Goal: Transaction & Acquisition: Purchase product/service

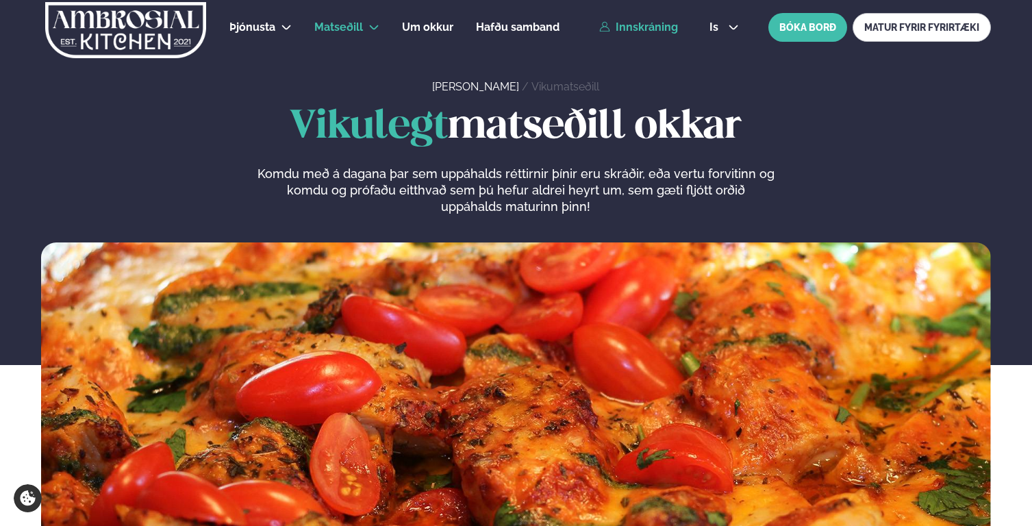
click at [640, 30] on link "Innskráning" at bounding box center [638, 27] width 79 height 12
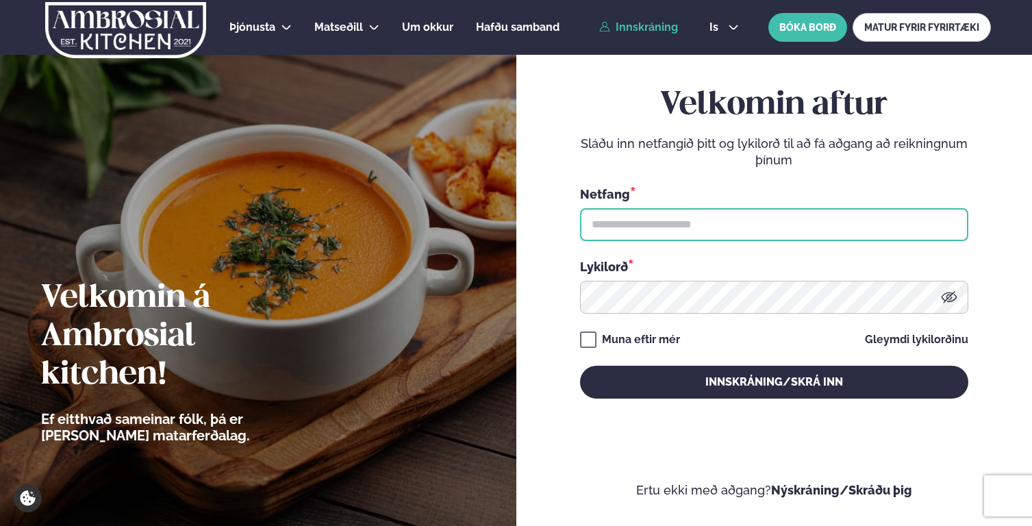
click at [670, 212] on input "text" at bounding box center [774, 224] width 388 height 33
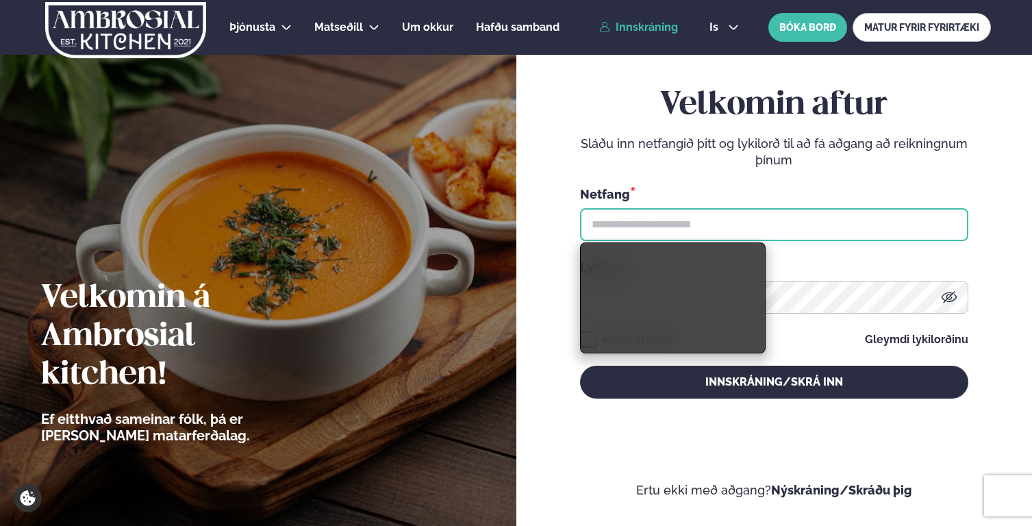
type input "**********"
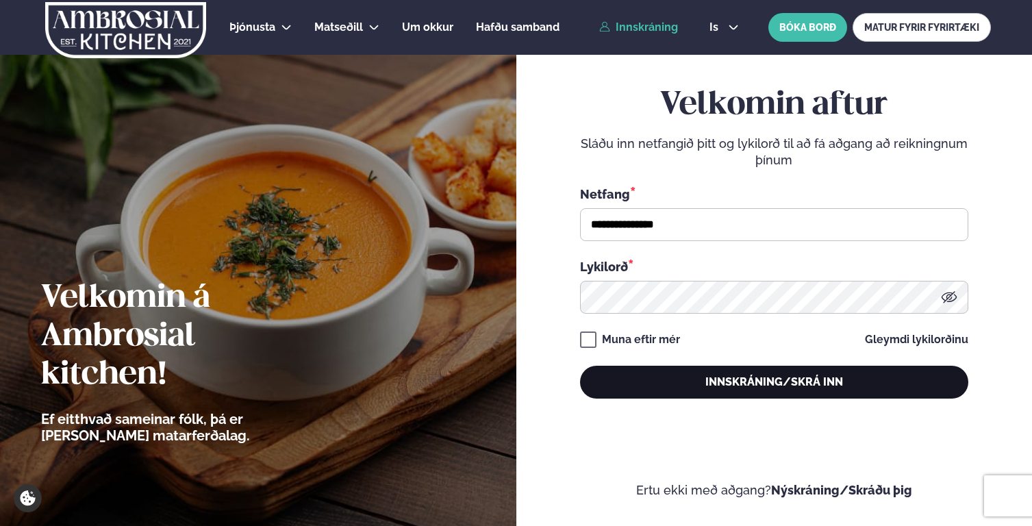
click at [644, 375] on button "Innskráning/Skrá inn" at bounding box center [774, 382] width 388 height 33
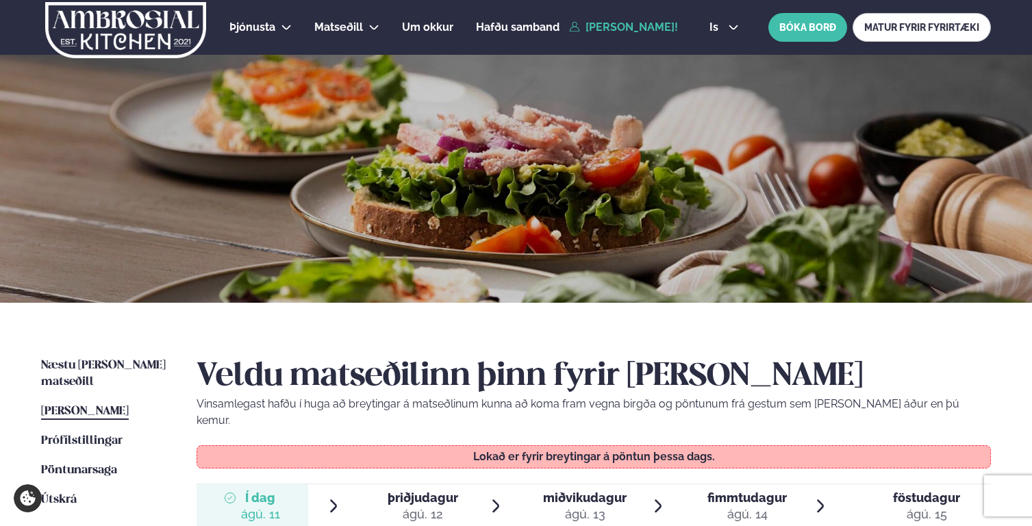
scroll to position [158, 0]
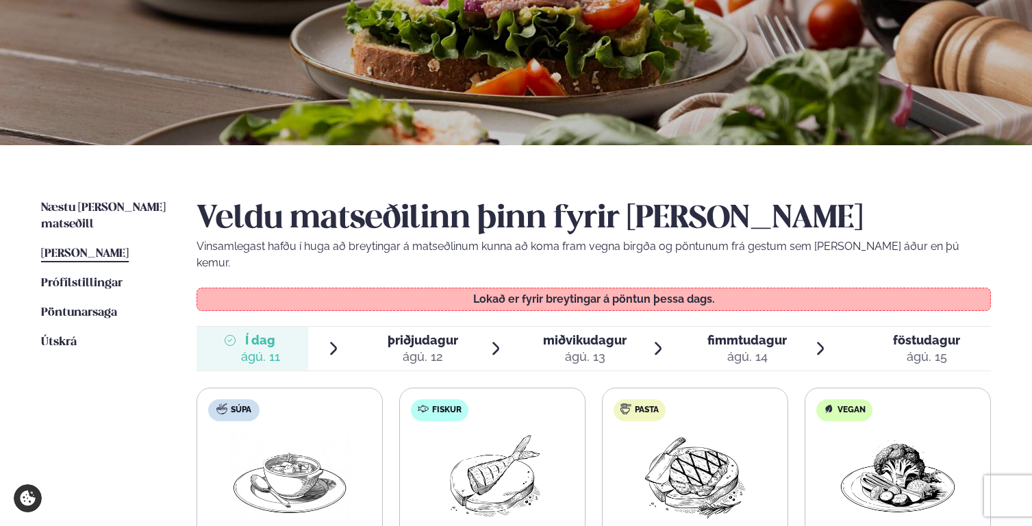
click at [399, 197] on div "Næstu [PERSON_NAME] matseðill Næsta vika [PERSON_NAME] matseðill [PERSON_NAME] …" at bounding box center [516, 460] width 1032 height 631
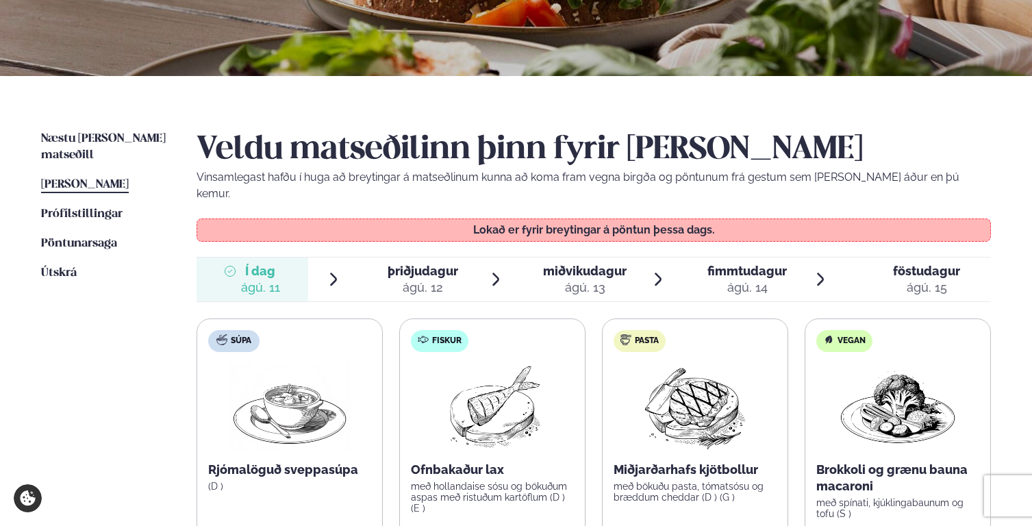
scroll to position [403, 0]
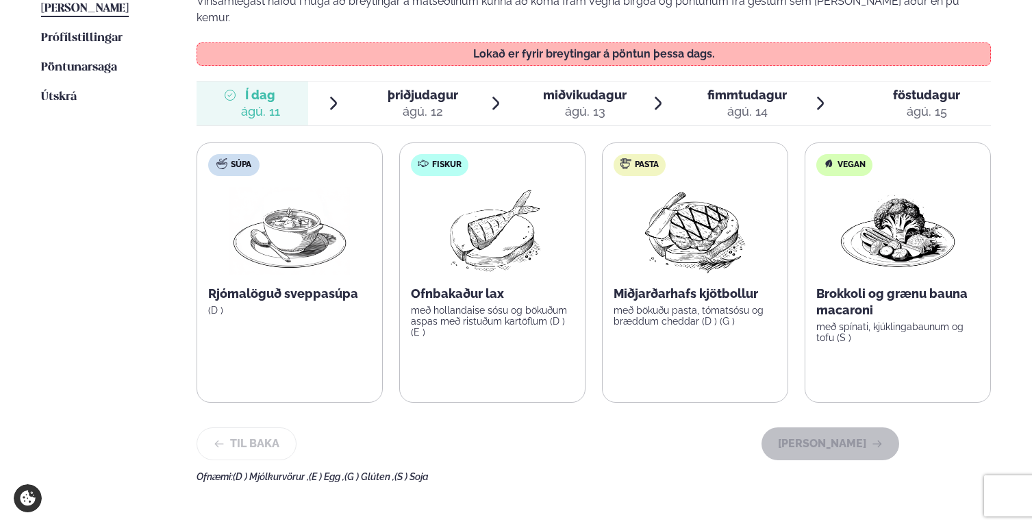
click at [407, 103] on div "ágú. 12" at bounding box center [423, 111] width 71 height 16
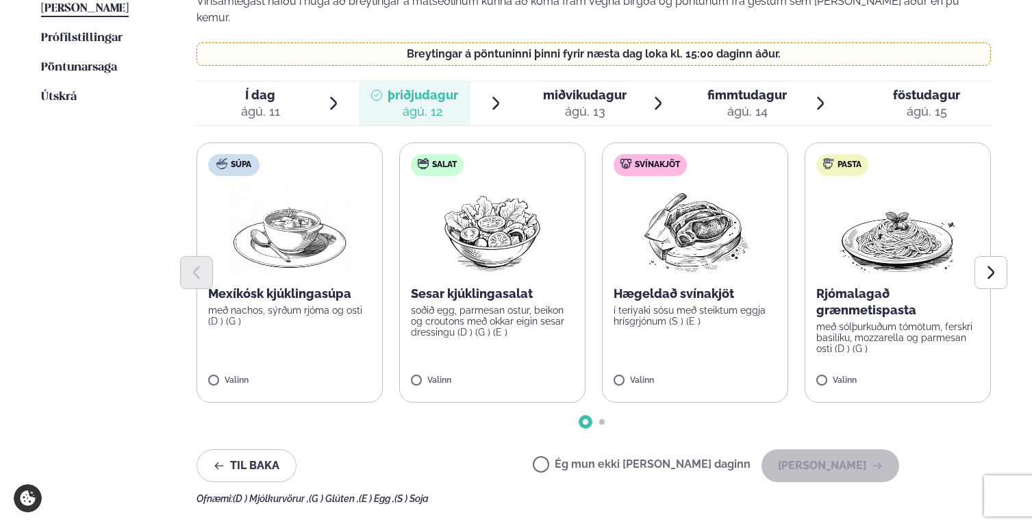
click at [590, 103] on div "ágú. 13" at bounding box center [585, 111] width 84 height 16
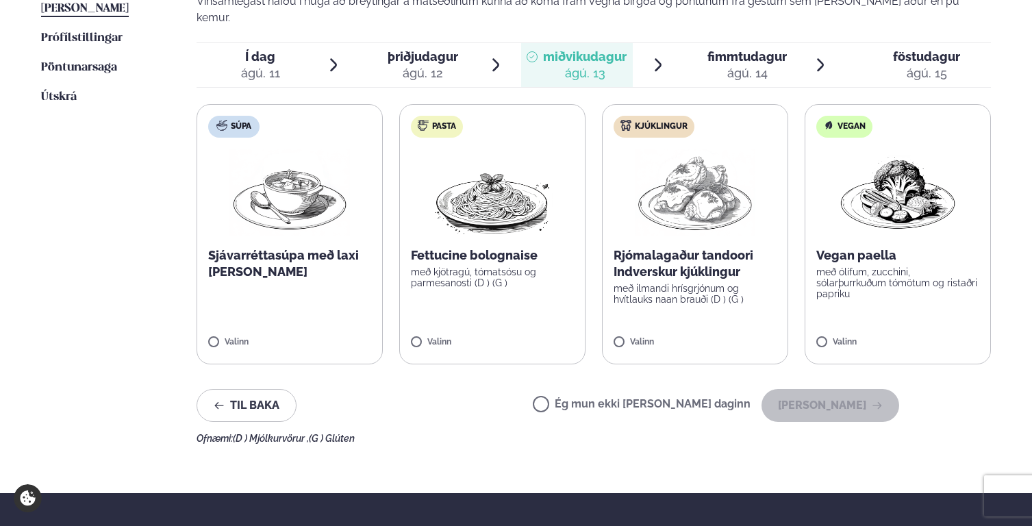
click at [718, 68] on span "fimmtudagur fim. [DATE]" at bounding box center [739, 65] width 112 height 44
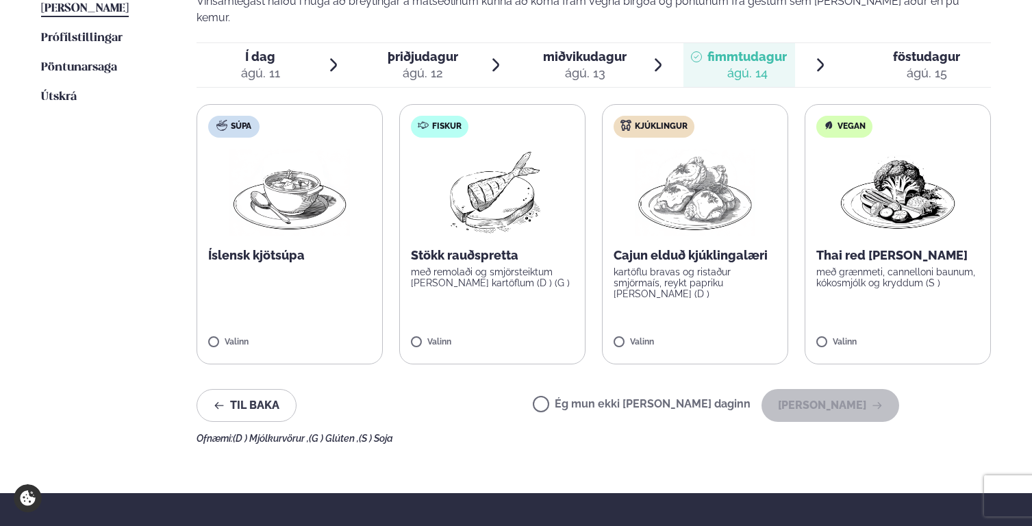
click at [918, 49] on span "föstudagur" at bounding box center [926, 56] width 67 height 14
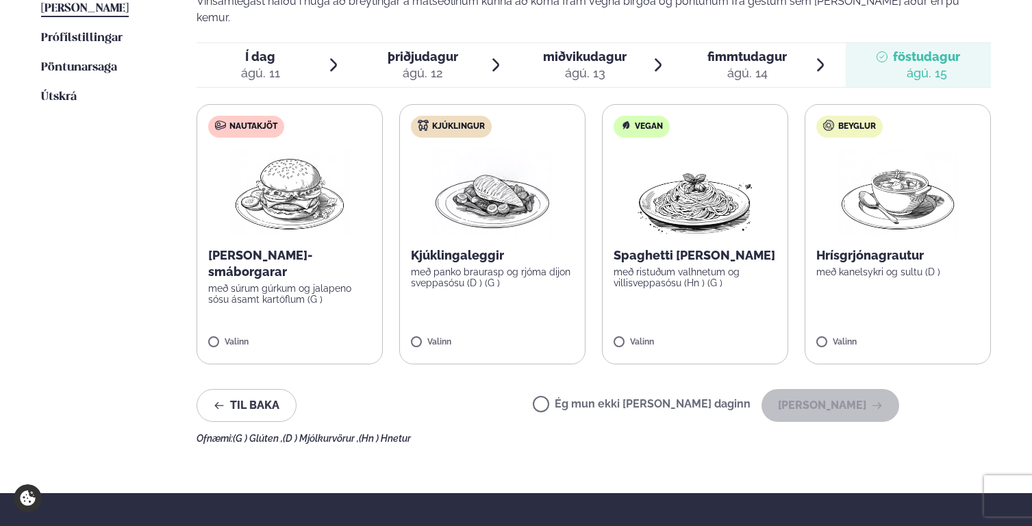
click at [256, 66] on span "Í dag Í d. [DATE]" at bounding box center [253, 65] width 112 height 44
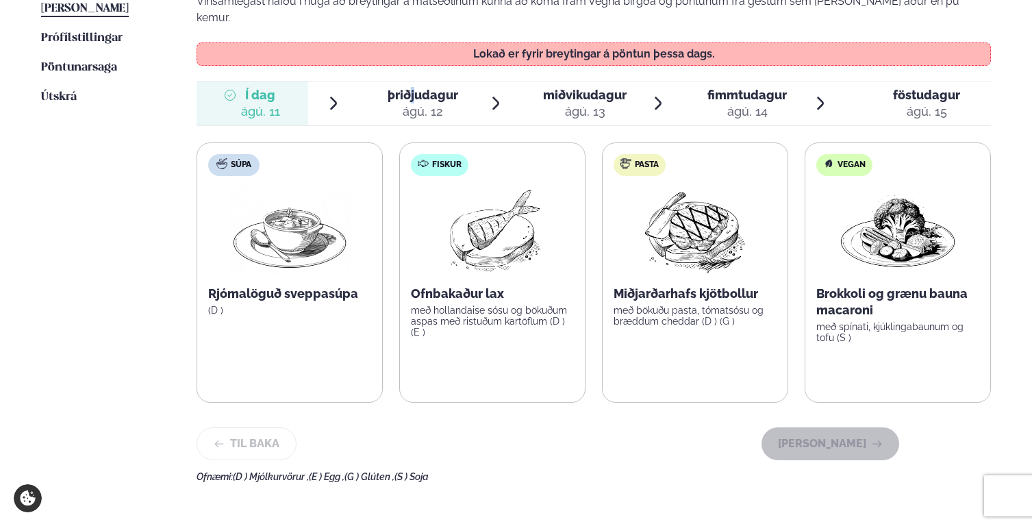
click at [412, 88] on span "þriðjudagur" at bounding box center [423, 95] width 71 height 14
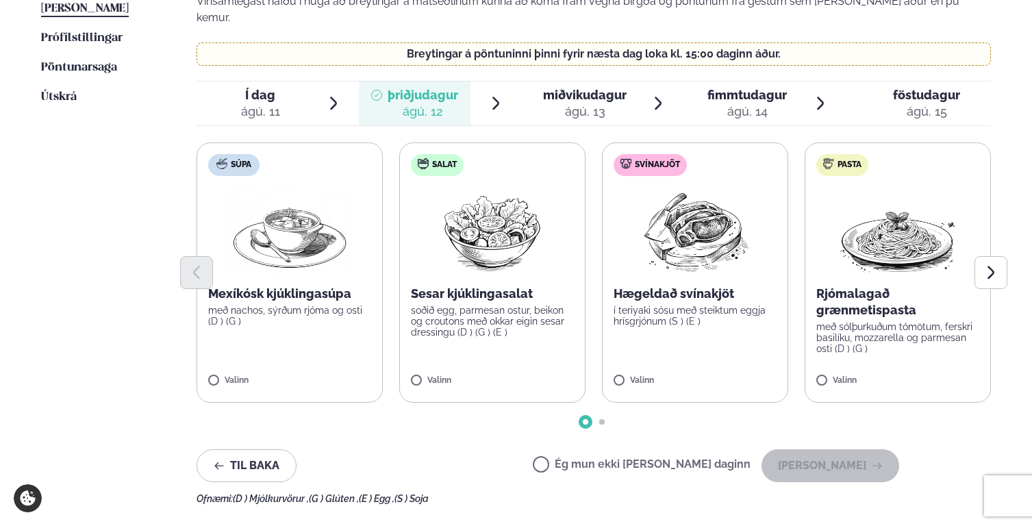
click at [571, 88] on span "miðvikudagur" at bounding box center [585, 95] width 84 height 14
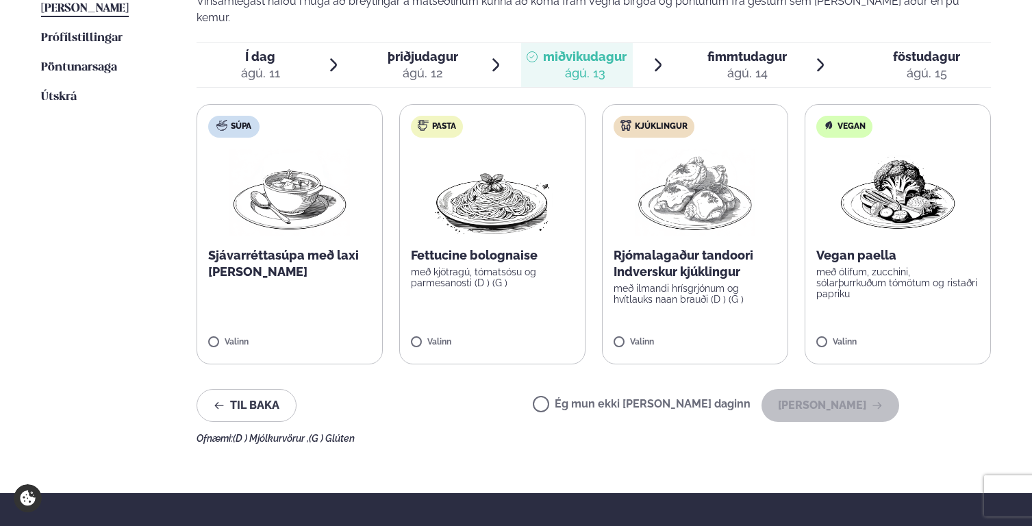
click at [733, 49] on div "fimmtudagur fim." at bounding box center [746, 57] width 79 height 16
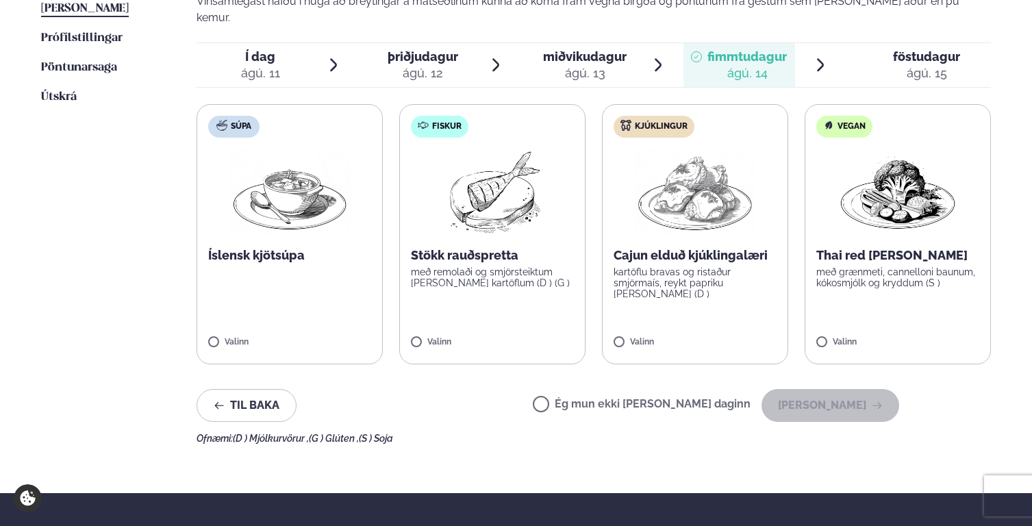
click at [691, 227] on label "Kjúklingur Cajun elduð kjúklingalæri kartöflu bravas og ristaður smjörmaís, rey…" at bounding box center [695, 234] width 186 height 260
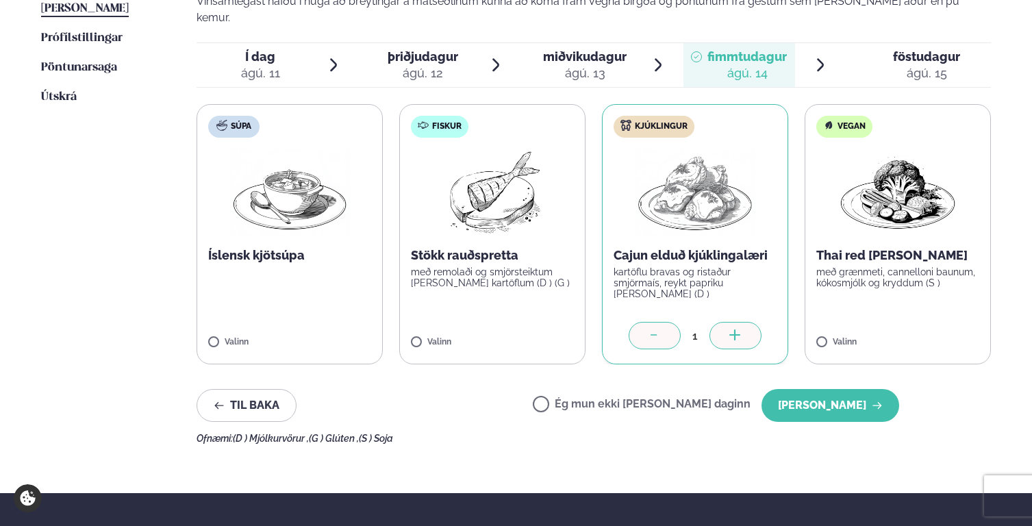
scroll to position [386, 0]
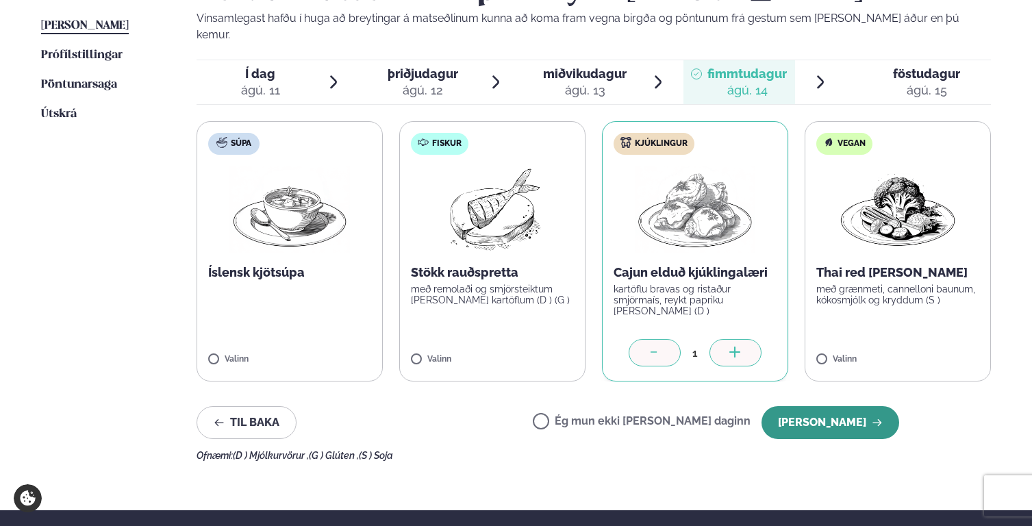
click at [830, 407] on button "[PERSON_NAME]" at bounding box center [831, 422] width 138 height 33
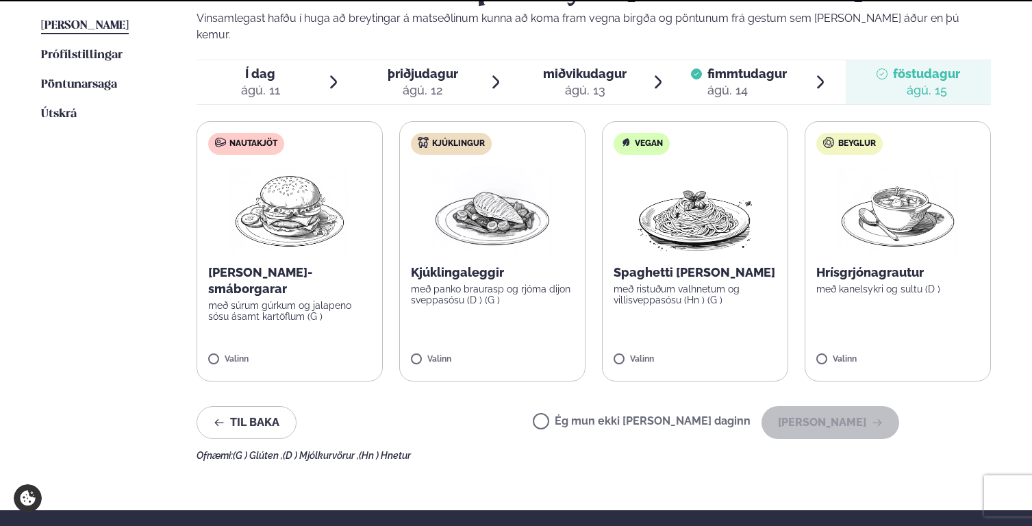
scroll to position [368, 0]
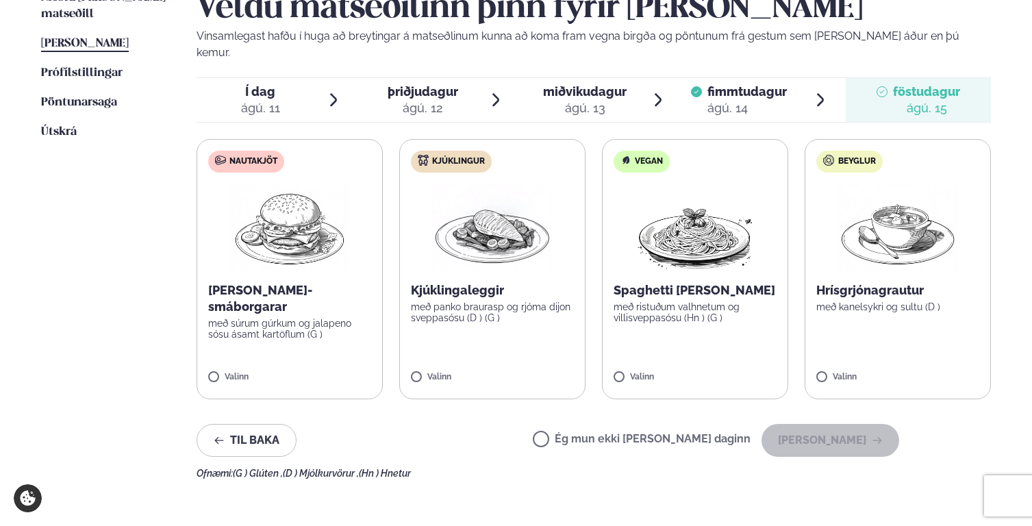
click at [544, 84] on span "miðvikudagur" at bounding box center [585, 91] width 84 height 14
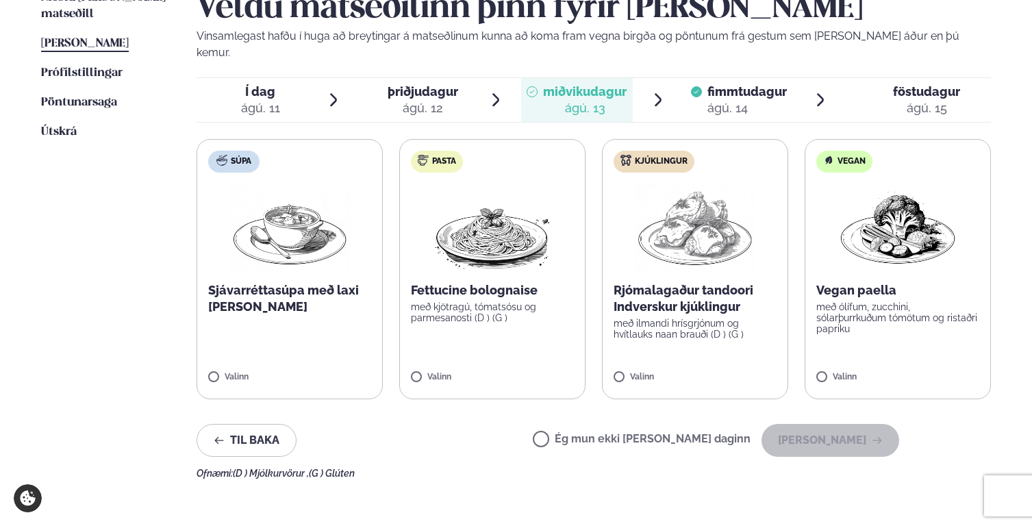
click at [832, 78] on ul "Í dag Í d. [DATE] þriðjudagur þri. [DATE] miðvikudagur mið. [DATE] fimmtudagur …" at bounding box center [594, 100] width 794 height 44
click at [881, 84] on div at bounding box center [882, 100] width 11 height 33
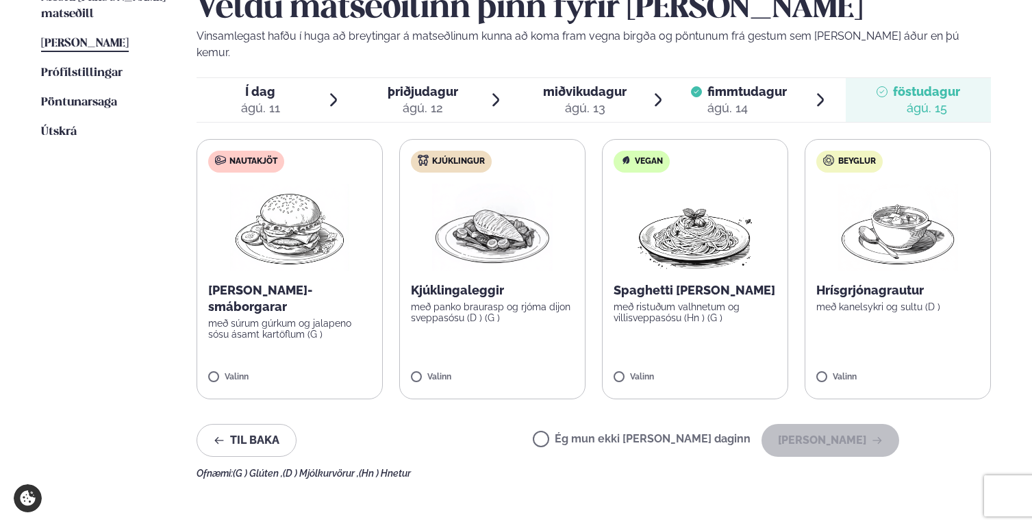
click at [755, 78] on span "fimmtudagur fim. [DATE]" at bounding box center [739, 100] width 112 height 44
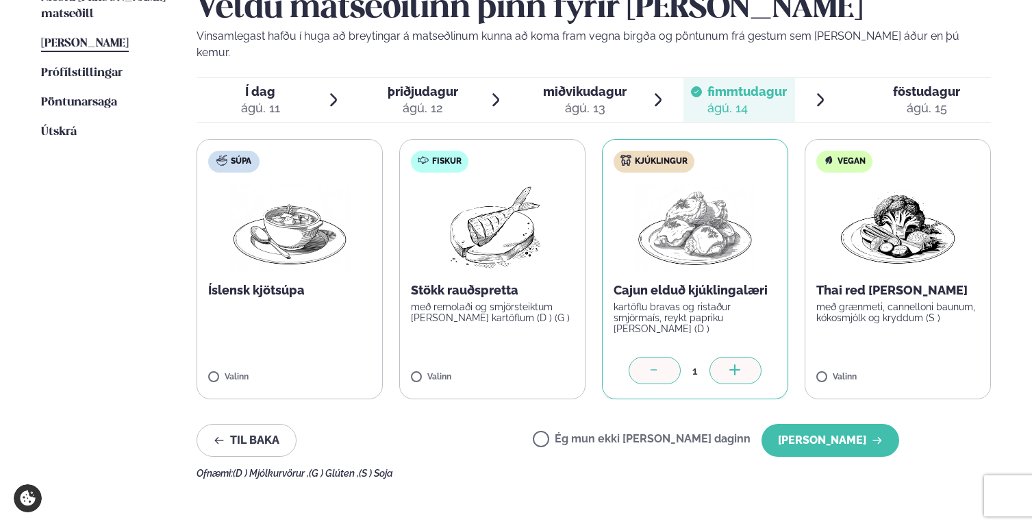
click at [876, 78] on span "föstudagur fös. [DATE]" at bounding box center [918, 100] width 145 height 44
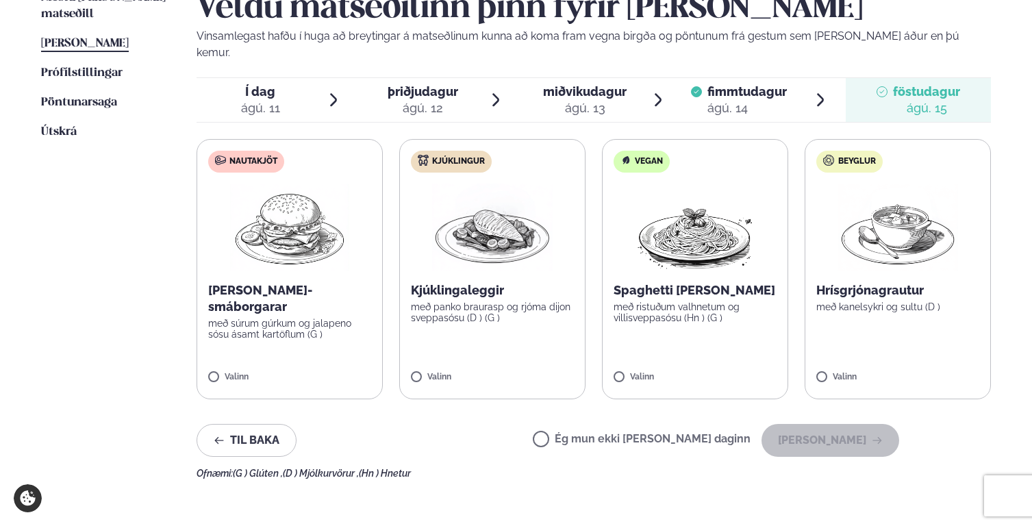
click at [338, 316] on label "Nautakjöt [PERSON_NAME]-smáborgarar með súrum gúrkum og jalapeno sósu ásamt kar…" at bounding box center [290, 269] width 186 height 260
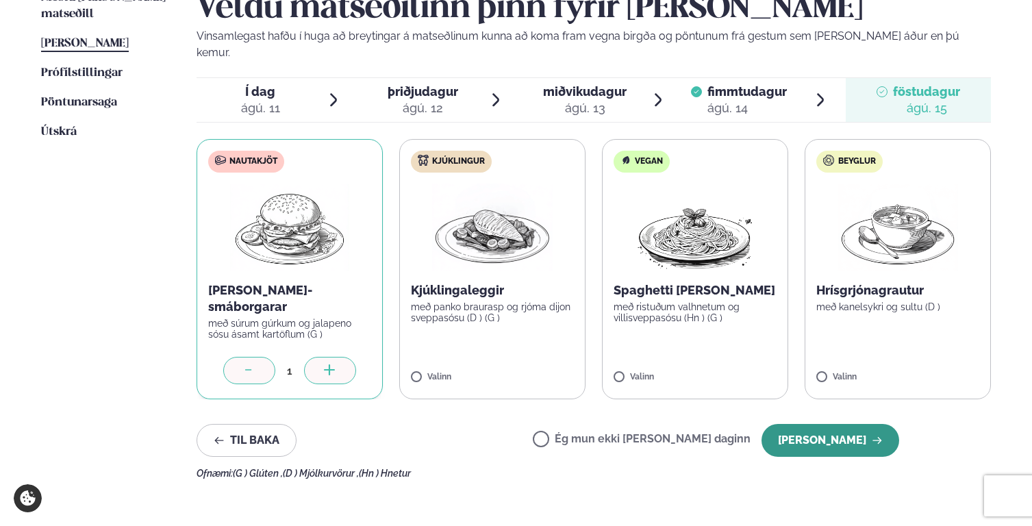
click at [811, 429] on button "[PERSON_NAME]" at bounding box center [831, 440] width 138 height 33
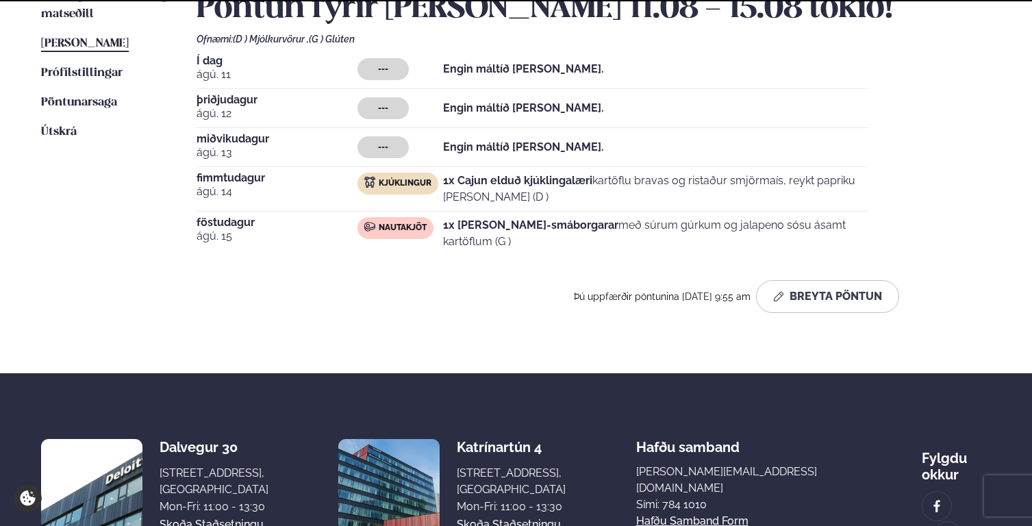
scroll to position [351, 0]
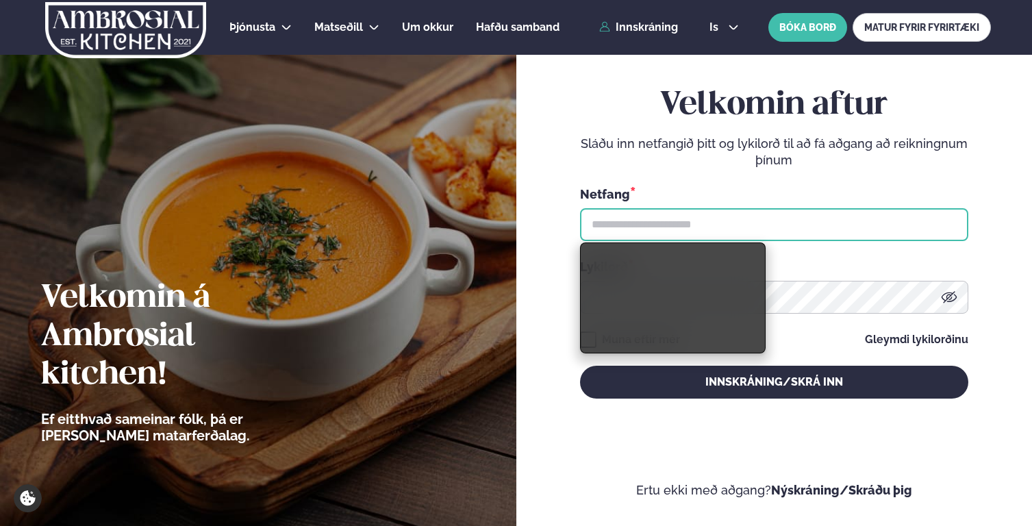
type input "**********"
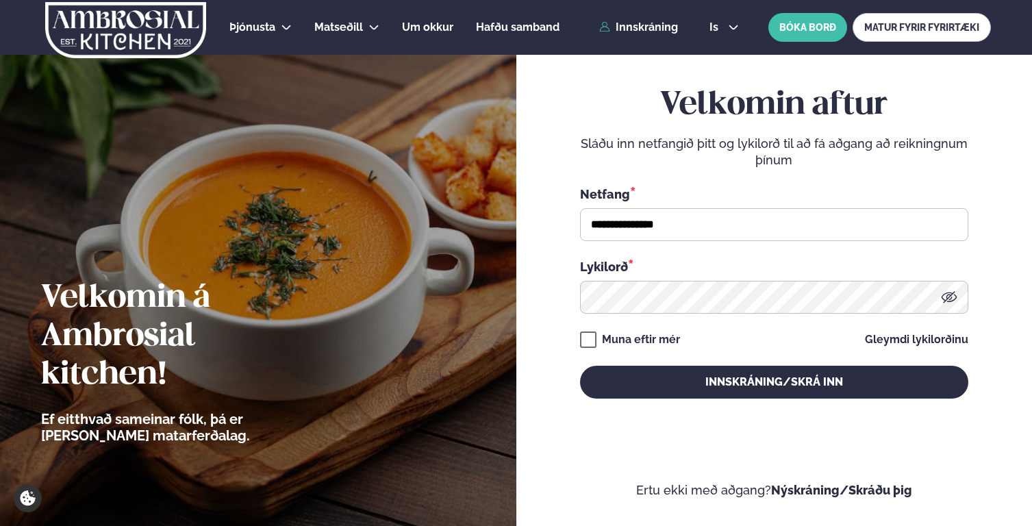
click at [733, 405] on div "**********" at bounding box center [774, 242] width 388 height 457
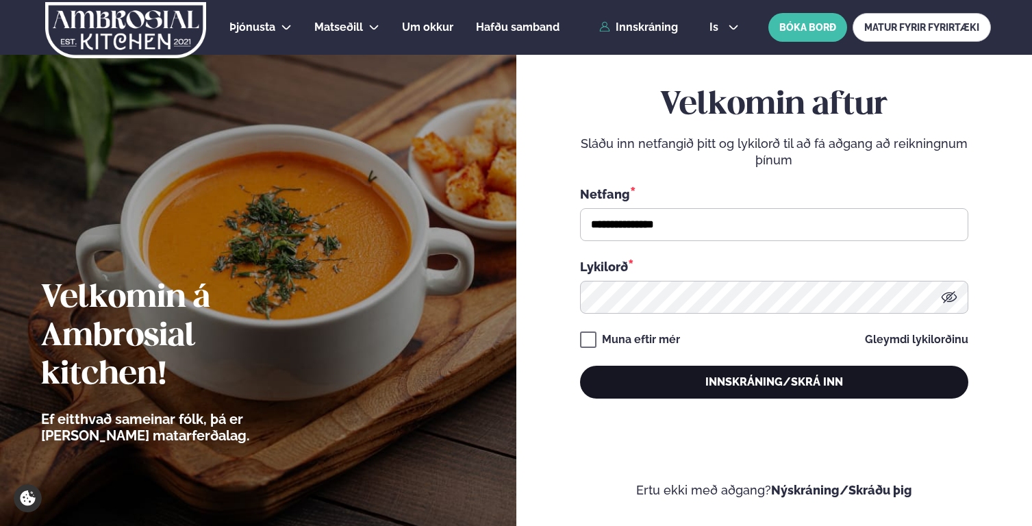
click at [743, 389] on button "Innskráning/Skrá inn" at bounding box center [774, 382] width 388 height 33
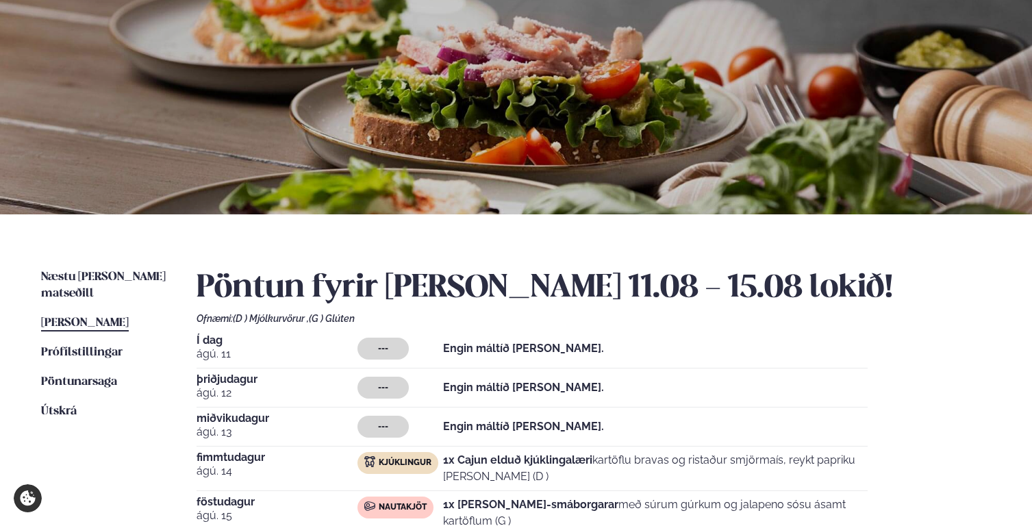
scroll to position [454, 0]
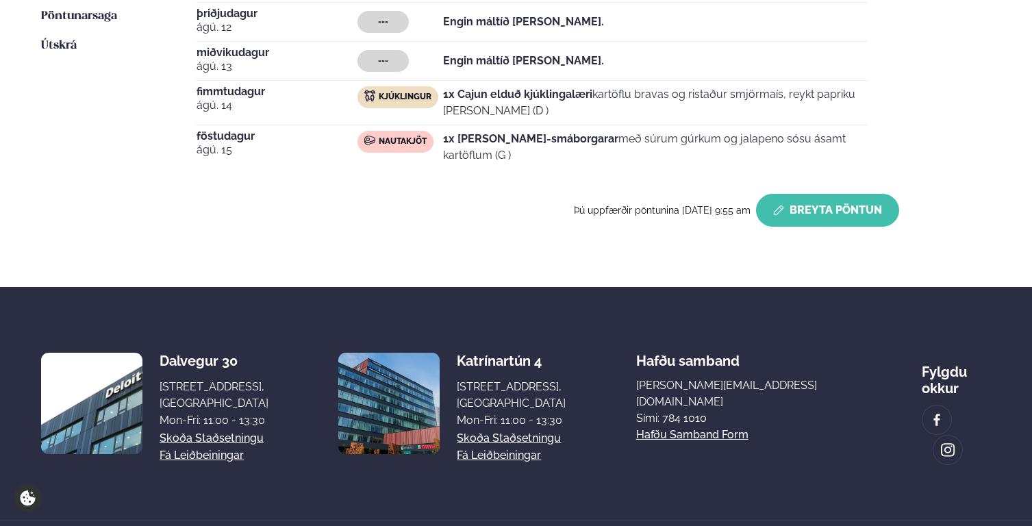
click at [833, 201] on button "Breyta Pöntun" at bounding box center [827, 210] width 143 height 33
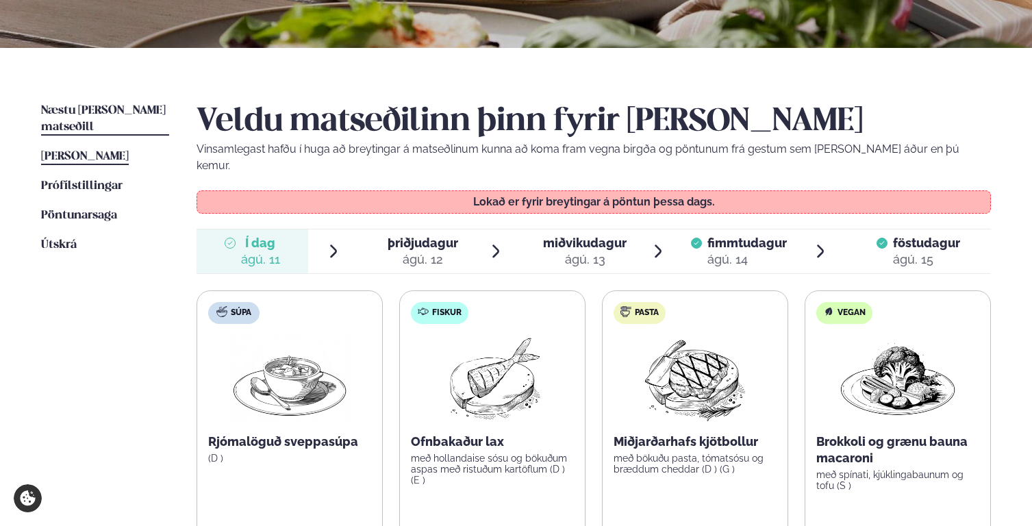
click at [151, 107] on span "Næstu [PERSON_NAME] matseðill" at bounding box center [103, 119] width 125 height 28
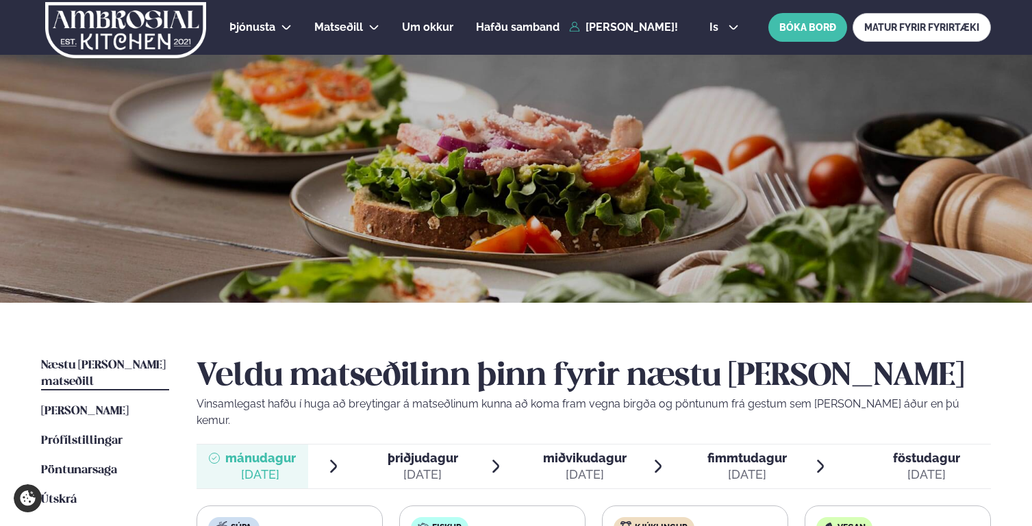
scroll to position [435, 0]
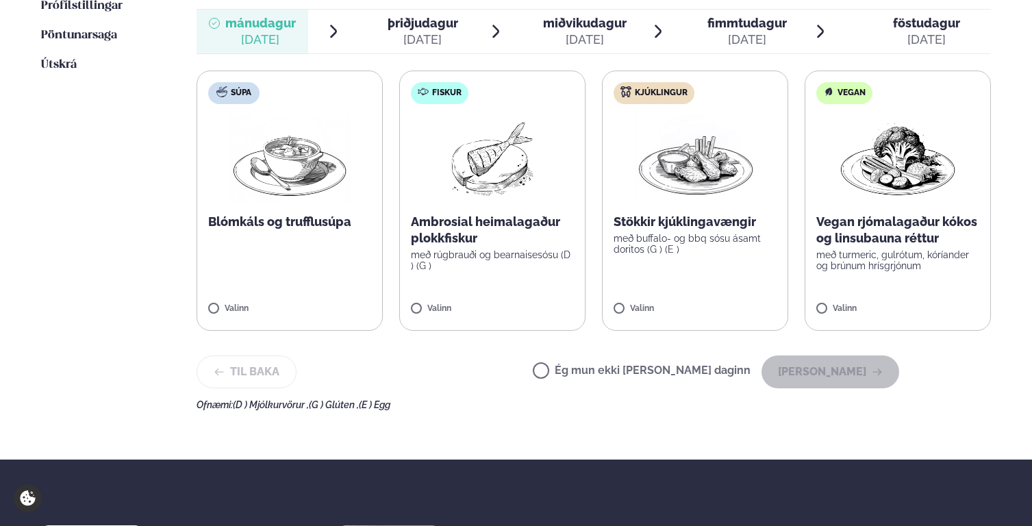
click at [431, 32] on div "ágú. 19" at bounding box center [423, 40] width 71 height 16
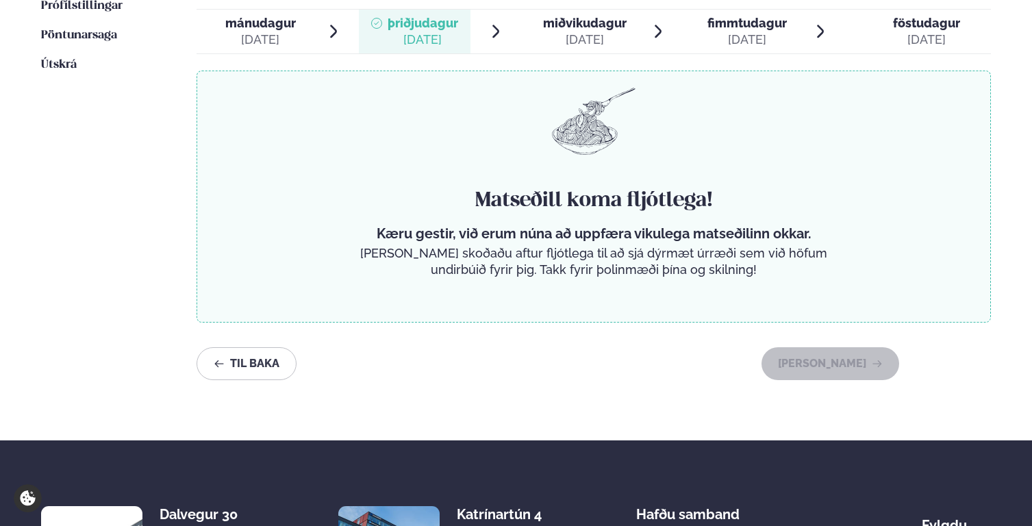
click at [536, 18] on div at bounding box center [532, 31] width 11 height 33
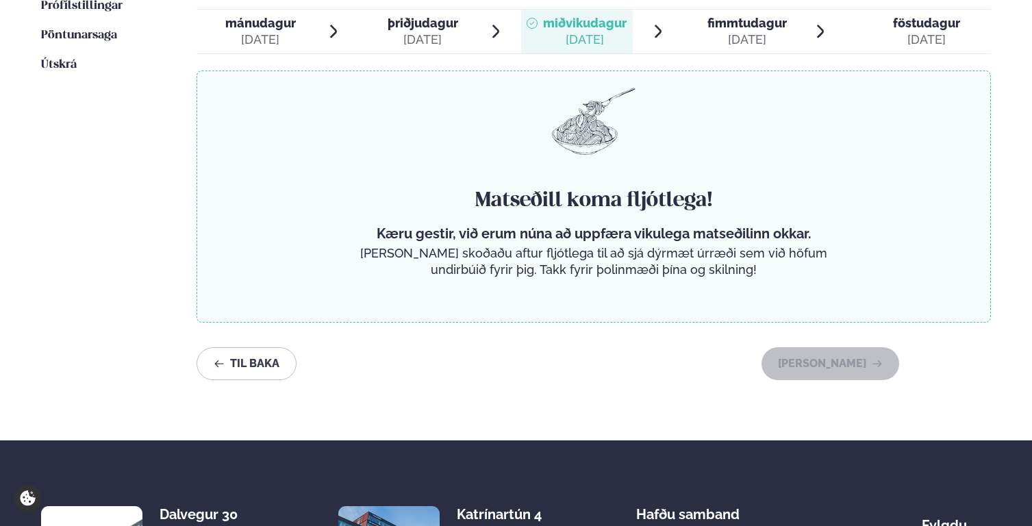
drag, startPoint x: 702, startPoint y: 13, endPoint x: 718, endPoint y: 14, distance: 16.4
click at [703, 13] on span "fimmtudagur fim. ágú. 21" at bounding box center [739, 32] width 112 height 44
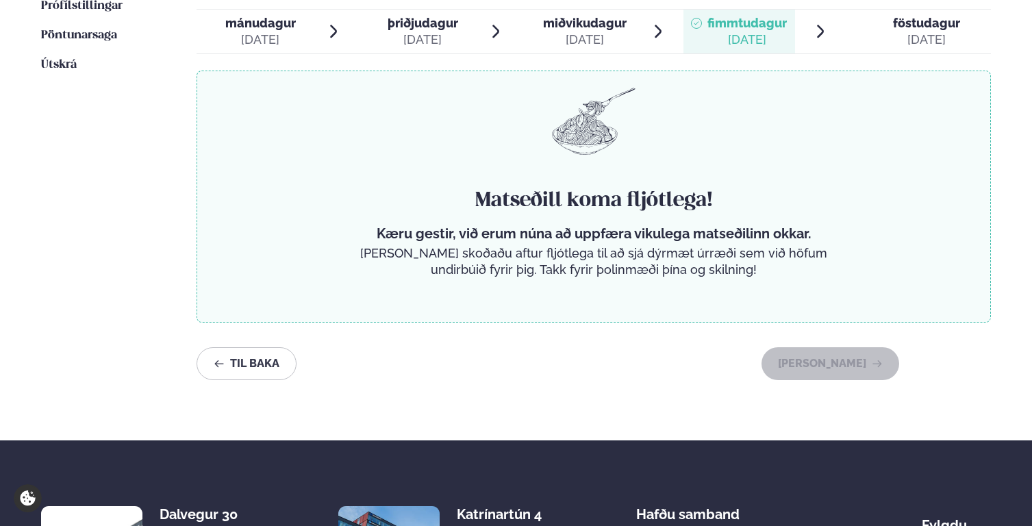
click at [868, 21] on span "föstudagur fös. ágú. 22" at bounding box center [918, 32] width 145 height 44
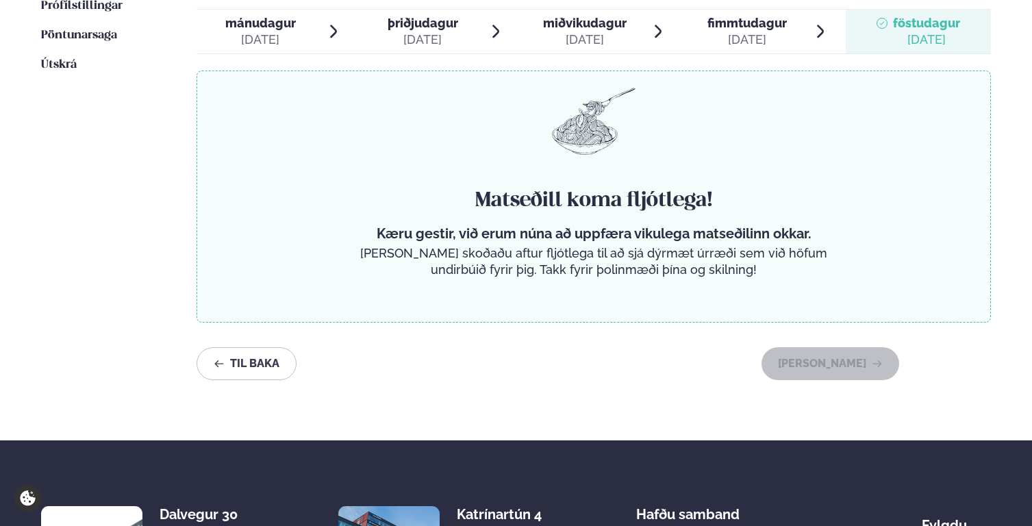
click at [273, 32] on div "ágú. 18" at bounding box center [260, 40] width 71 height 16
